Goal: Information Seeking & Learning: Check status

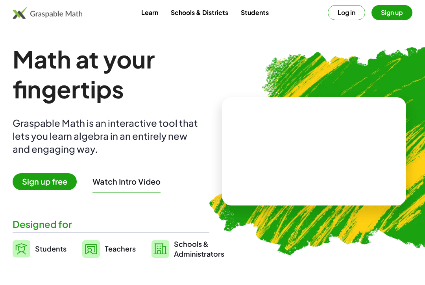
click at [343, 15] on button "Log in" at bounding box center [346, 12] width 37 height 15
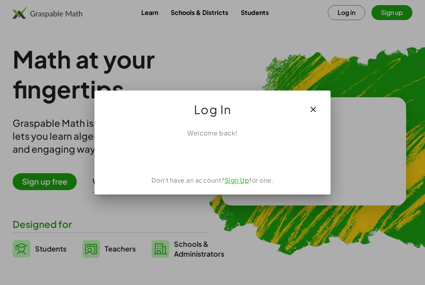
click at [211, 156] on div "ลงชื่อเข้าใช้ด้วย Google เปิดในแท็บใหม่" at bounding box center [213, 154] width 76 height 17
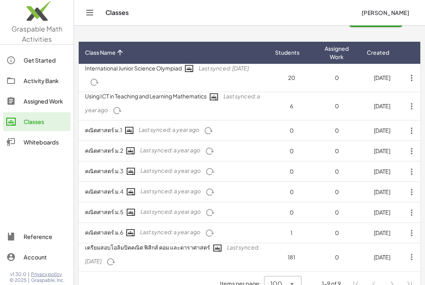
scroll to position [25, 0]
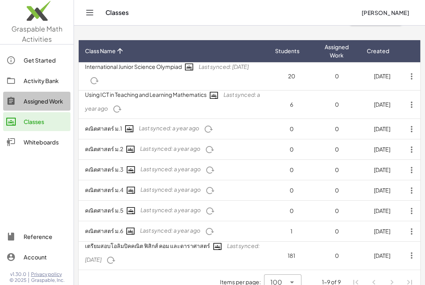
click at [39, 93] on link "Assigned Work" at bounding box center [36, 101] width 67 height 19
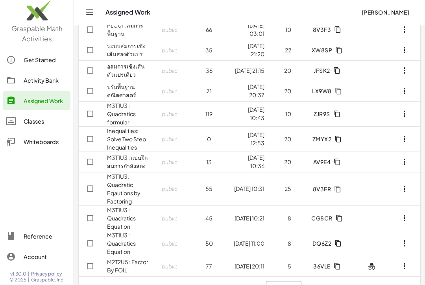
scroll to position [415, 0]
click at [285, 281] on div "25 **" at bounding box center [276, 289] width 20 height 16
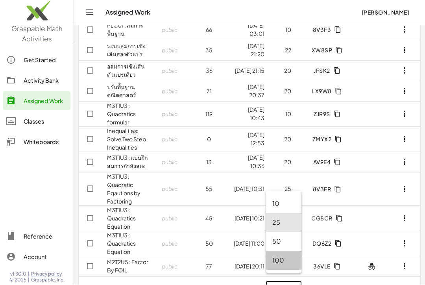
click at [287, 260] on div "100" at bounding box center [283, 260] width 23 height 9
type input "***"
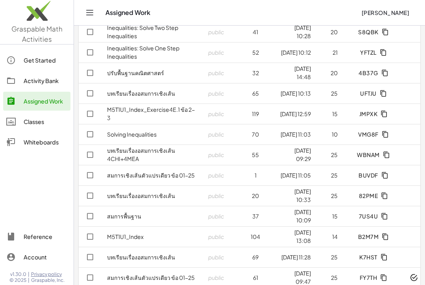
scroll to position [1124, 0]
click at [141, 151] on link "บทเรียนเรื่องอสมการเชิงเส้น 4CHI+4MEA" at bounding box center [141, 153] width 68 height 15
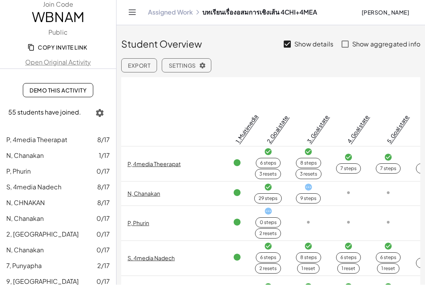
scroll to position [0, 0]
click at [103, 113] on icon "button" at bounding box center [99, 113] width 9 height 9
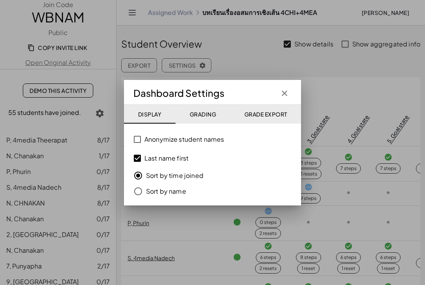
click at [147, 187] on label "Sort by name" at bounding box center [166, 191] width 40 height 16
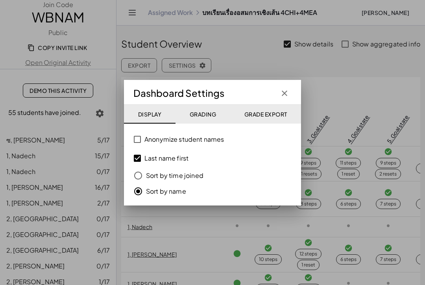
click at [285, 88] on button "button" at bounding box center [285, 93] width 14 height 14
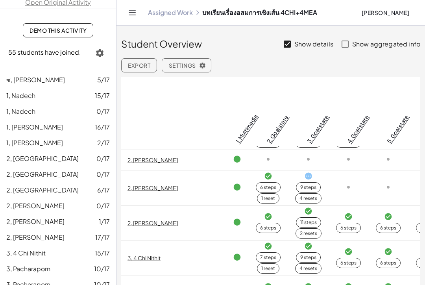
scroll to position [223, 0]
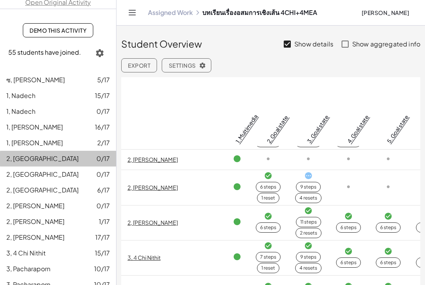
click at [27, 153] on link "2, Oranicha 0/17" at bounding box center [58, 159] width 116 height 16
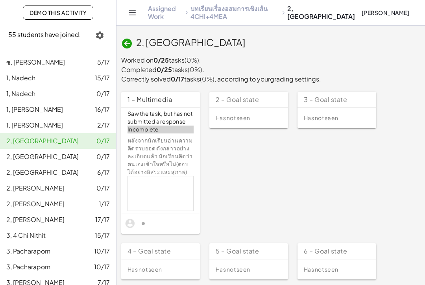
scroll to position [79, 0]
click at [31, 167] on span "2, [GEOGRAPHIC_DATA]" at bounding box center [42, 171] width 72 height 8
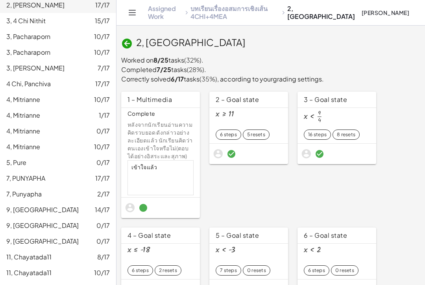
scroll to position [295, 0]
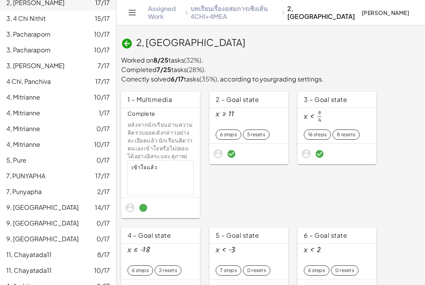
click at [16, 3] on span "2, [PERSON_NAME]" at bounding box center [35, 2] width 58 height 8
